Goal: Transaction & Acquisition: Purchase product/service

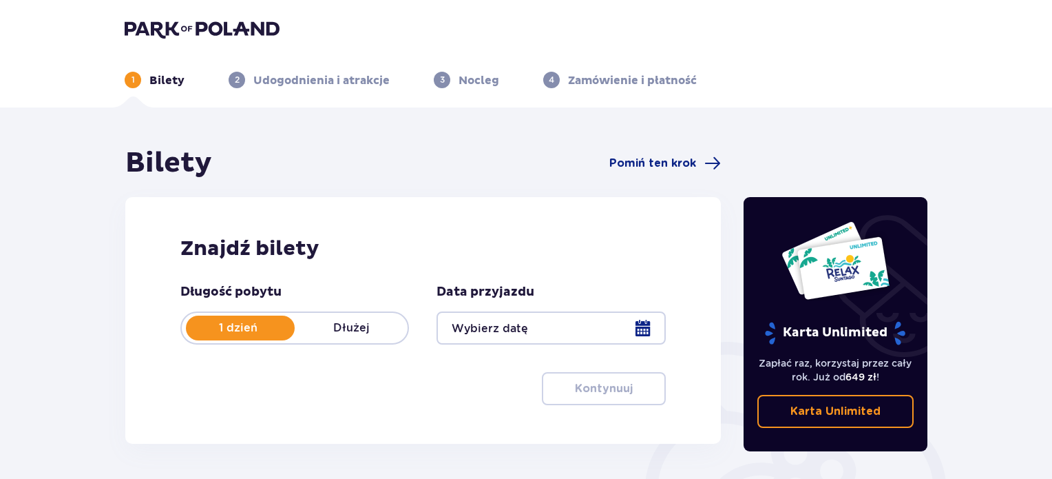
scroll to position [207, 0]
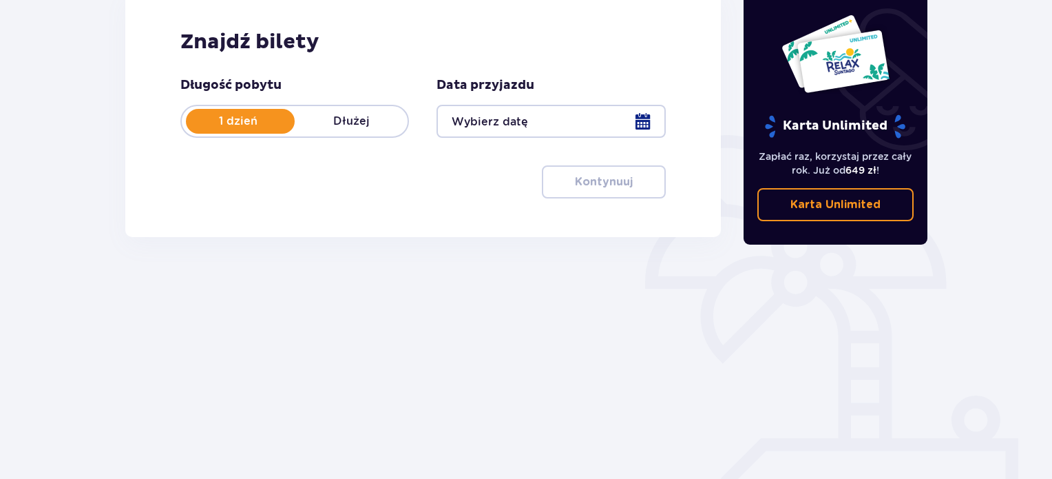
click at [643, 118] on div at bounding box center [551, 121] width 229 height 33
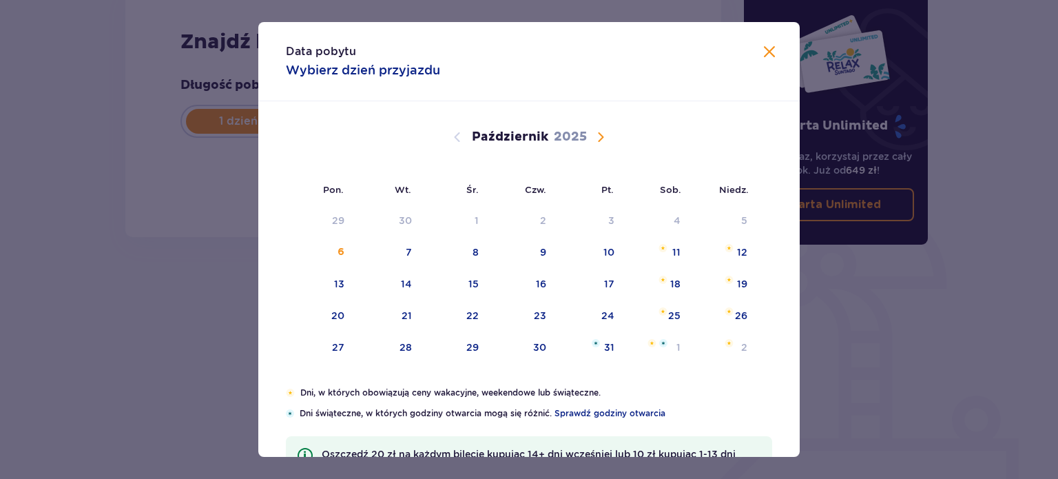
click at [592, 132] on span "Następny miesiąc" at bounding box center [600, 137] width 17 height 17
click at [596, 130] on span "Następny miesiąc" at bounding box center [600, 137] width 17 height 17
click at [596, 133] on span "Następny miesiąc" at bounding box center [600, 137] width 17 height 17
click at [454, 127] on div "[DATE]" at bounding box center [529, 152] width 456 height 103
click at [454, 139] on span "Poprzedni miesiąc" at bounding box center [457, 137] width 17 height 17
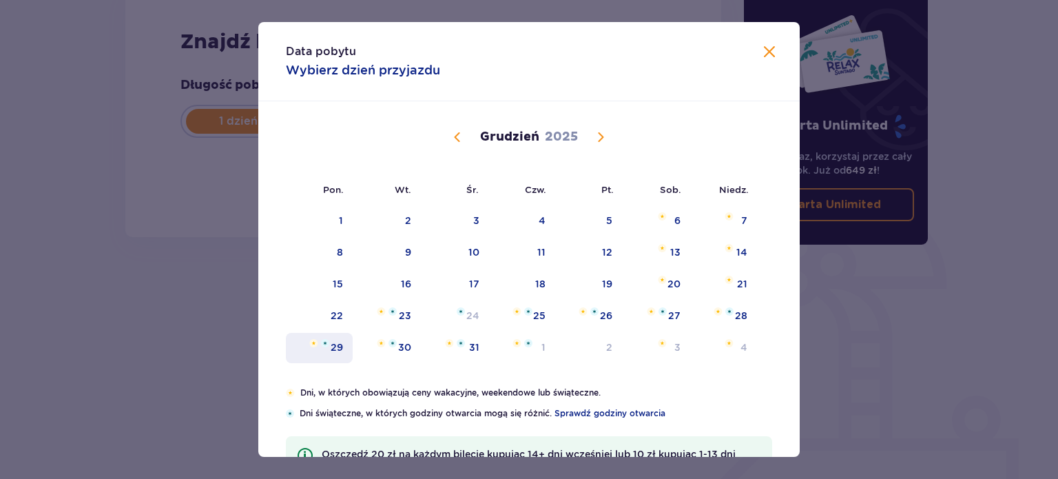
click at [333, 345] on div "29" at bounding box center [337, 347] width 12 height 14
type input "[DATE]"
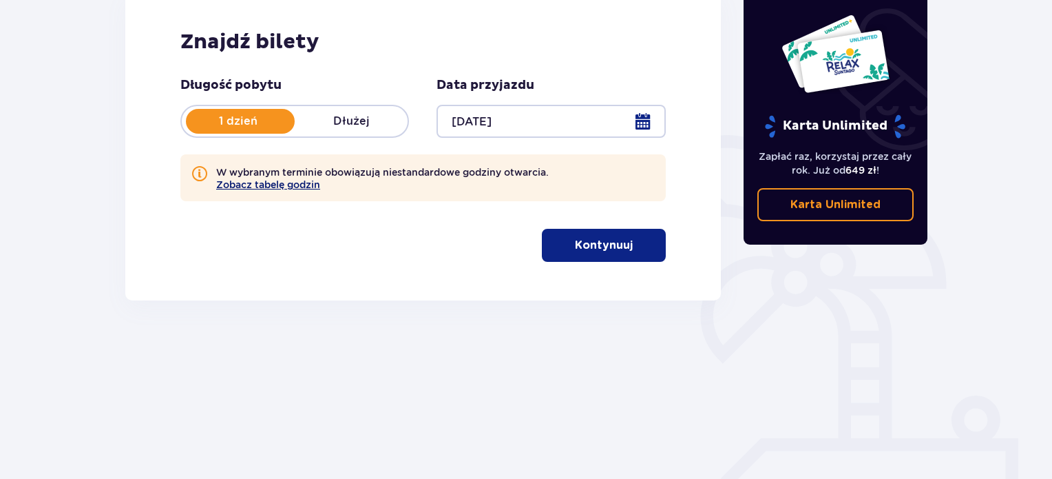
click at [231, 182] on button "Zobacz tabelę godzin" at bounding box center [268, 184] width 104 height 11
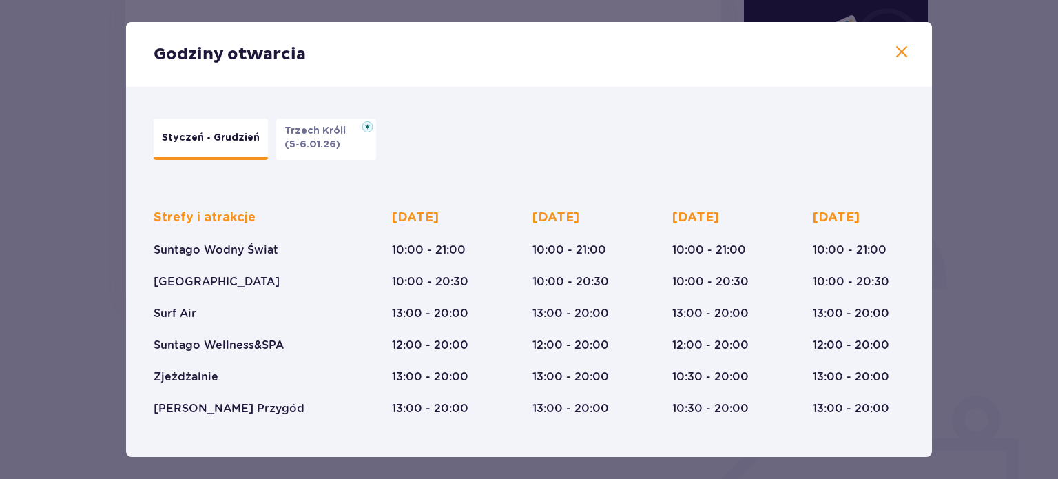
click at [893, 52] on span at bounding box center [901, 52] width 17 height 17
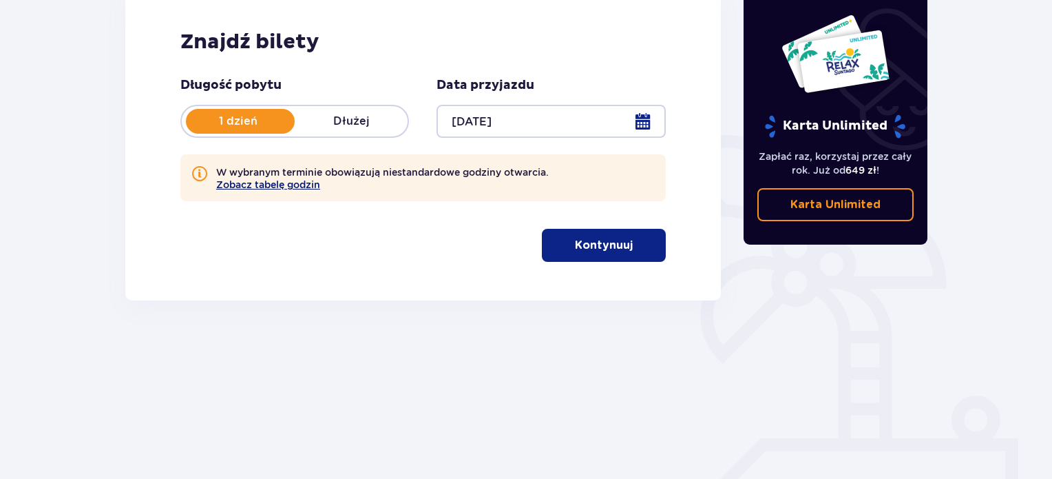
click at [266, 186] on button "Zobacz tabelę godzin" at bounding box center [268, 184] width 104 height 11
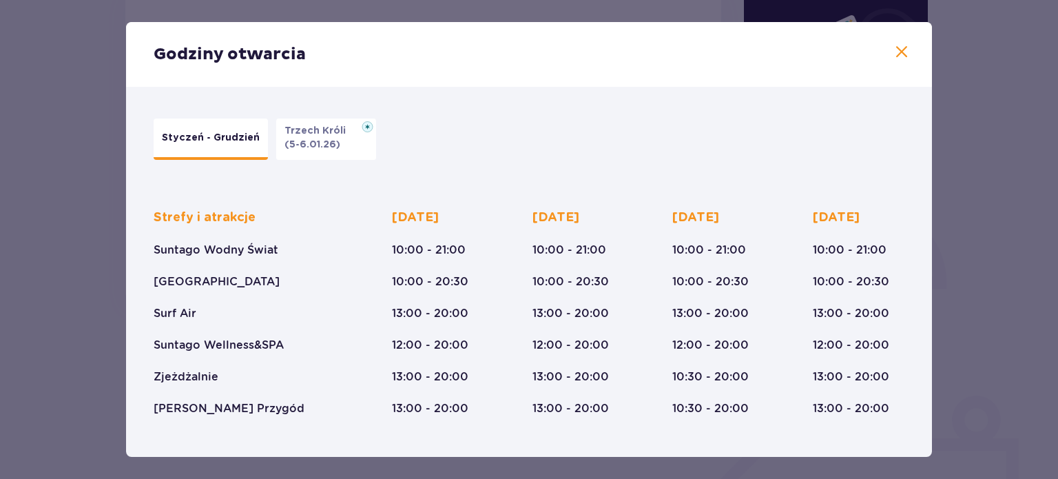
click at [899, 54] on span at bounding box center [901, 52] width 17 height 17
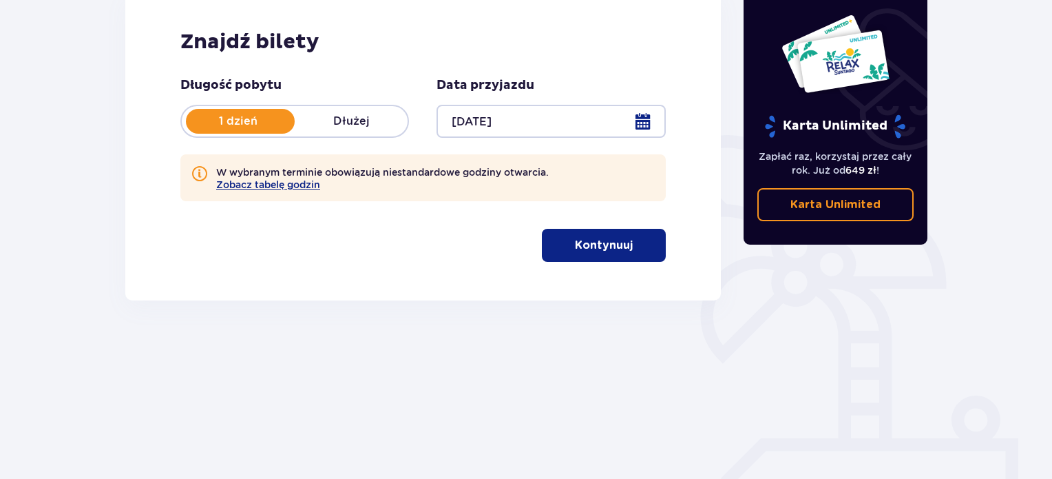
click at [606, 254] on button "Kontynuuj" at bounding box center [604, 245] width 124 height 33
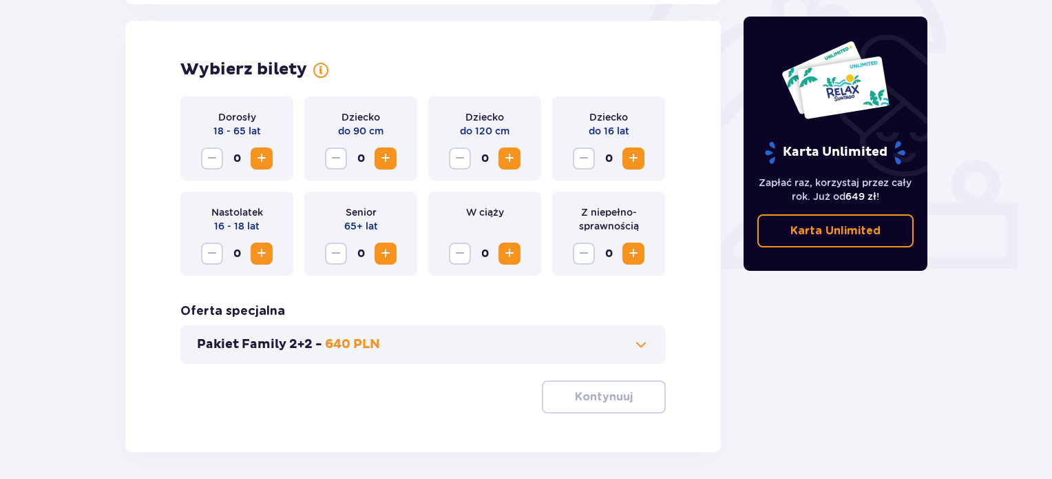
scroll to position [446, 0]
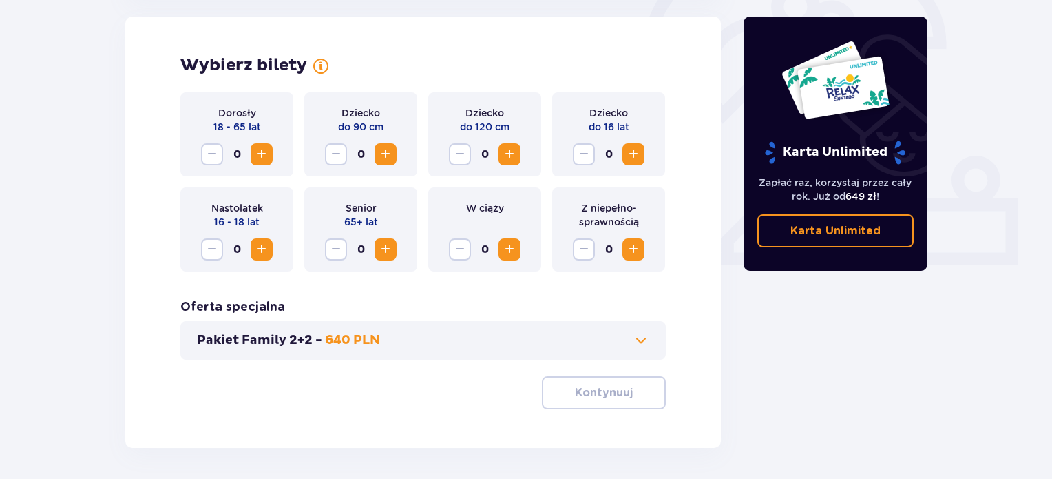
click at [631, 156] on span "Zwiększ" at bounding box center [633, 154] width 17 height 17
click at [631, 158] on span "Zwiększ" at bounding box center [633, 154] width 17 height 17
click at [261, 159] on span "Zwiększ" at bounding box center [261, 154] width 17 height 17
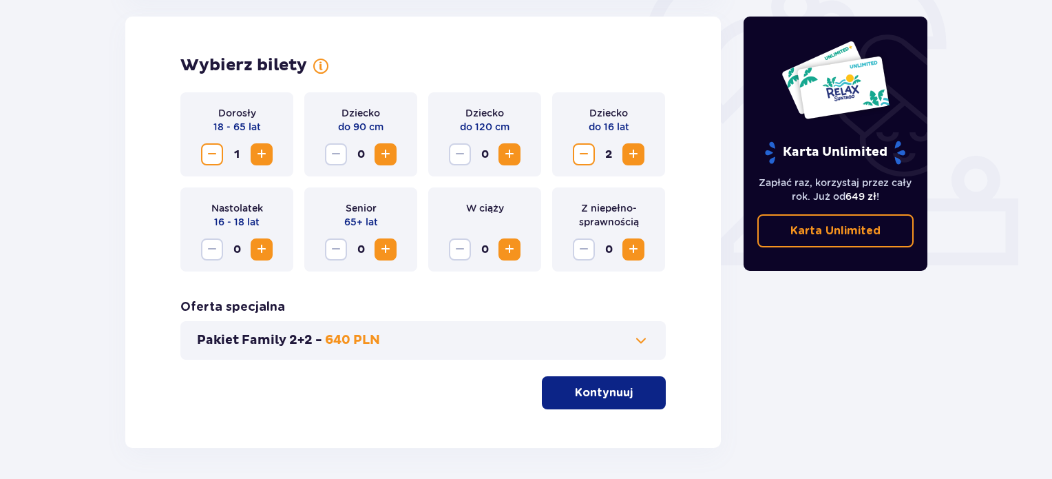
click at [261, 159] on span "Zwiększ" at bounding box center [261, 154] width 17 height 17
click at [252, 348] on div "Pakiet Family 2+2 - 640 PLN" at bounding box center [422, 340] width 485 height 39
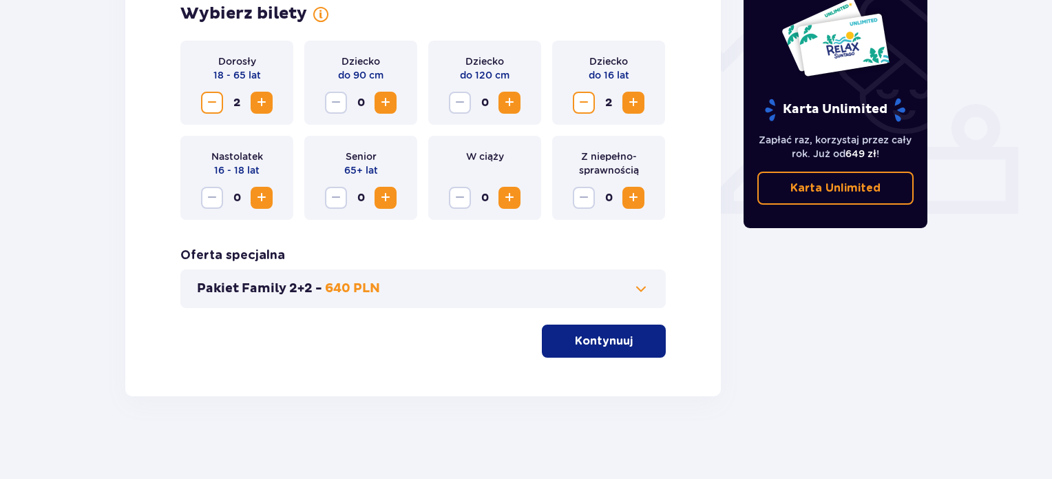
click at [641, 286] on span at bounding box center [641, 288] width 17 height 17
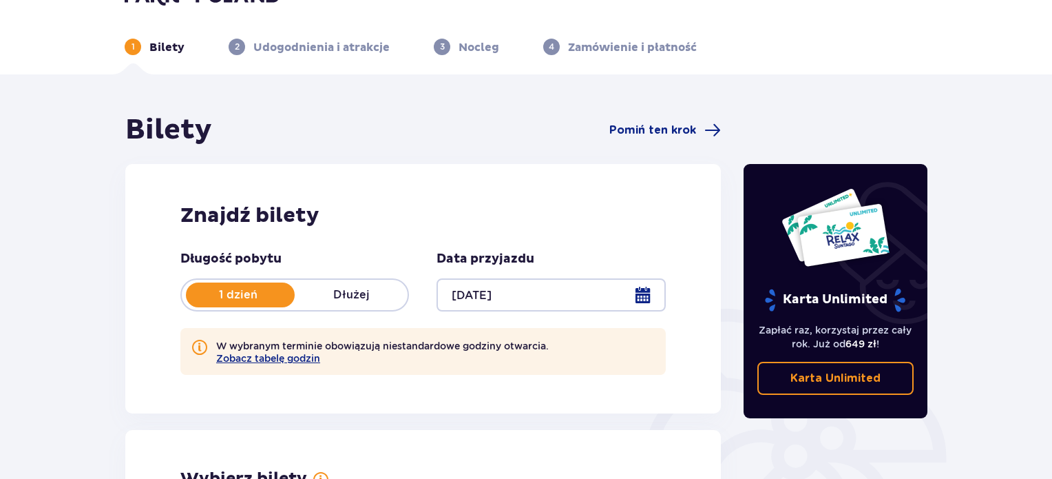
scroll to position [0, 0]
